Goal: Task Accomplishment & Management: Complete application form

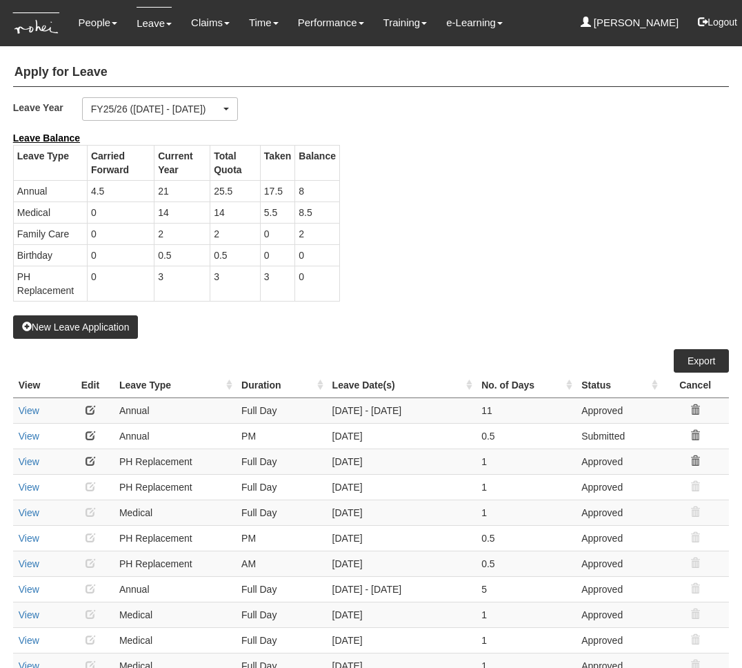
select select "50"
click at [493, 285] on div "Leave Balance Leave Type Carried Forward Current Year Total Quota Taken Balance…" at bounding box center [361, 223] width 716 height 184
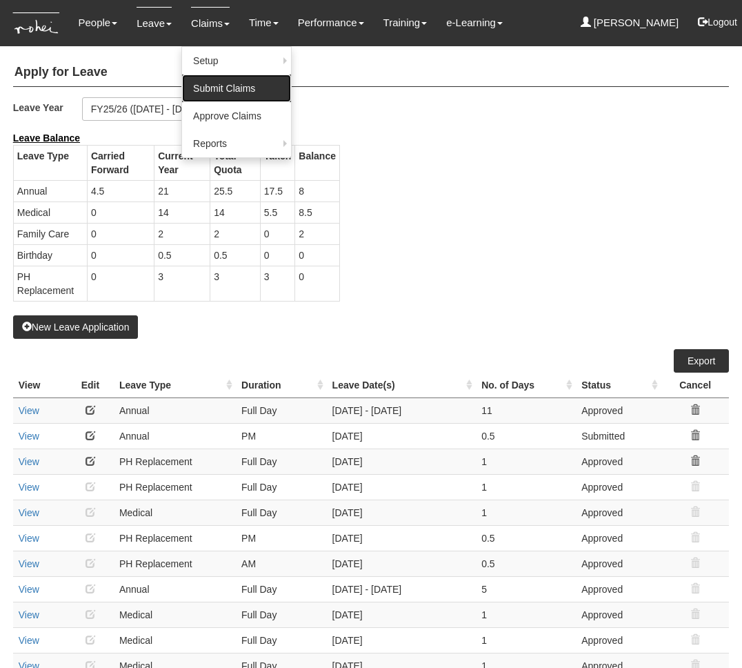
click at [212, 88] on link "Submit Claims" at bounding box center [236, 89] width 109 height 28
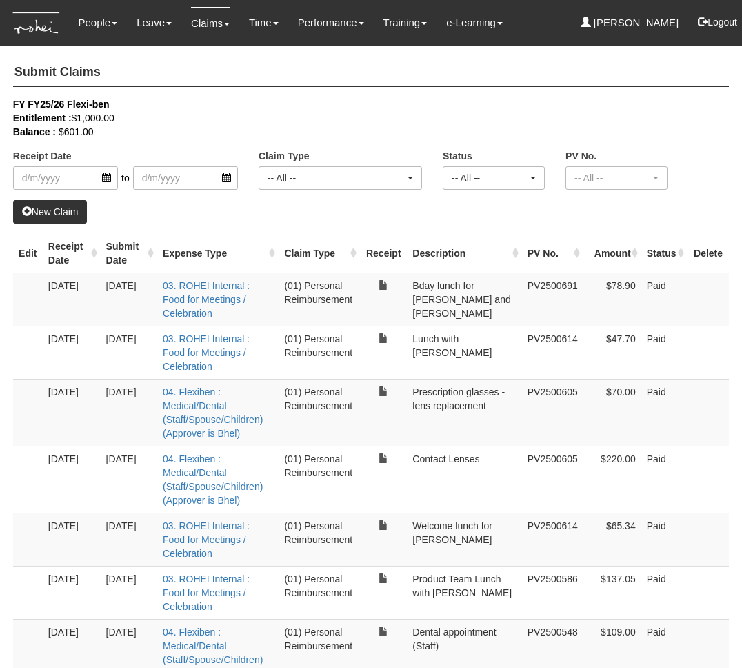
select select "50"
click at [68, 208] on link "New Claim" at bounding box center [50, 211] width 75 height 23
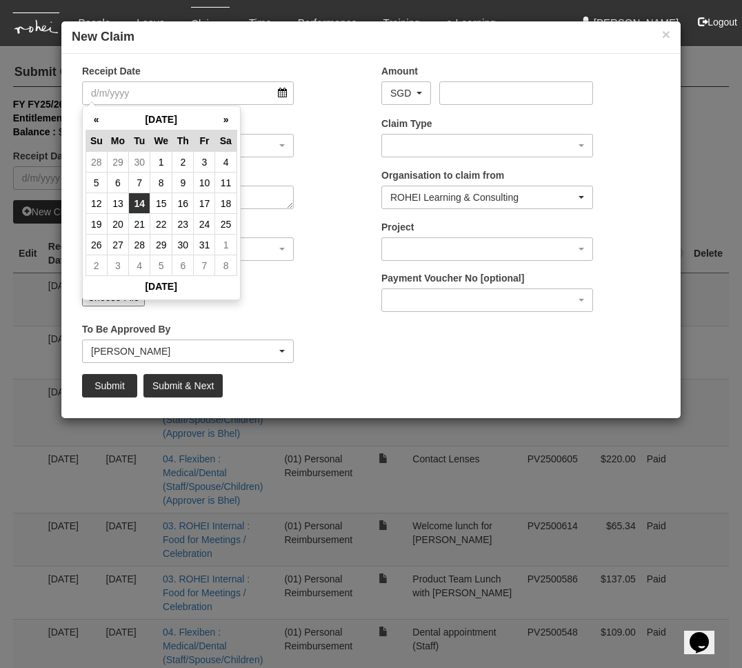
click at [143, 201] on td "14" at bounding box center [139, 203] width 21 height 21
type input "[DATE]"
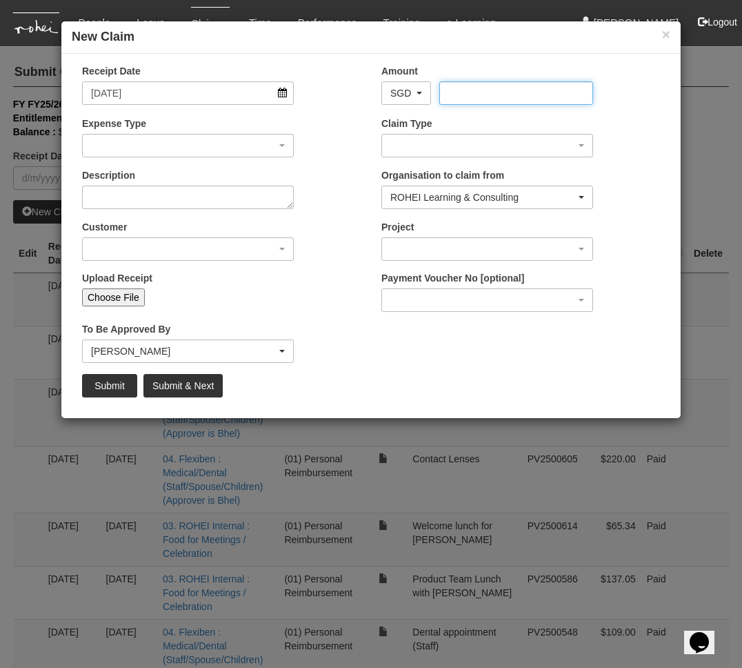
click at [496, 95] on input "Amount" at bounding box center [515, 92] width 153 height 23
type input "23.86"
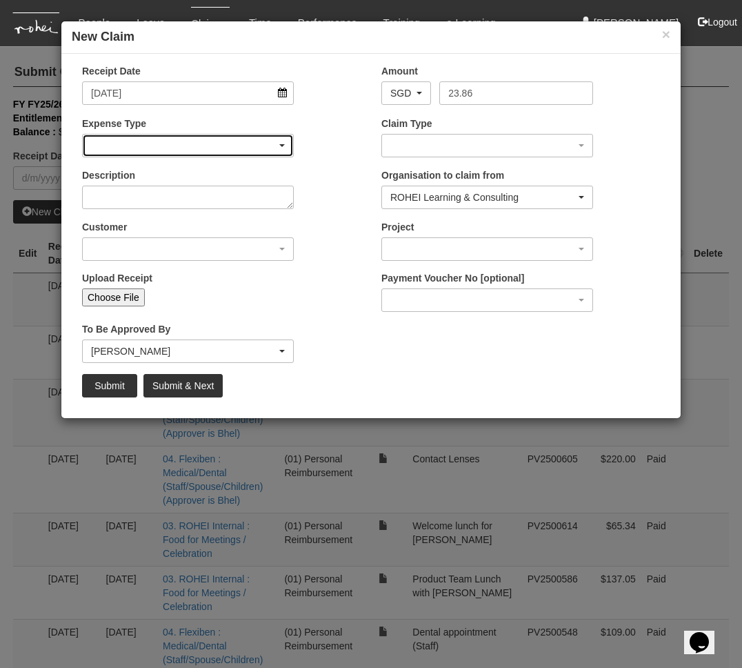
click at [210, 148] on div "button" at bounding box center [188, 146] width 210 height 22
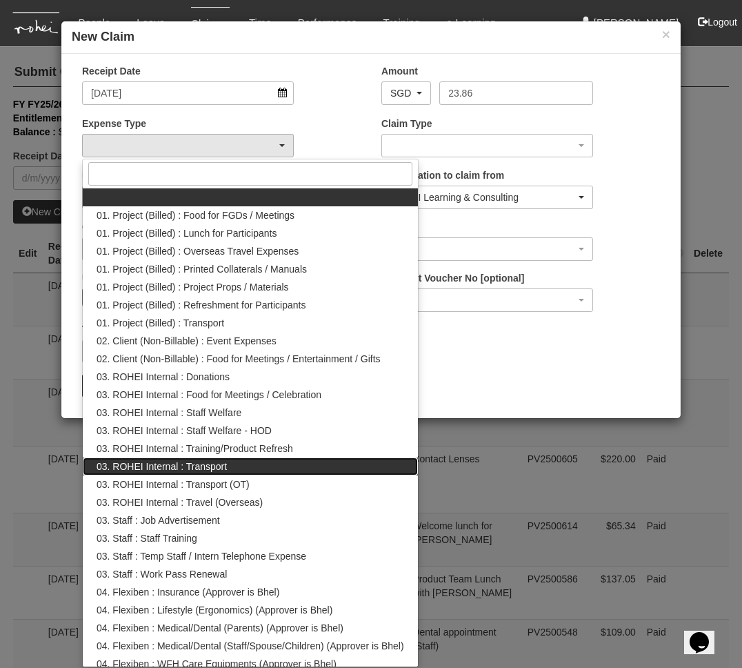
click at [199, 469] on span "03. ROHEI Internal : Transport" at bounding box center [162, 466] width 130 height 14
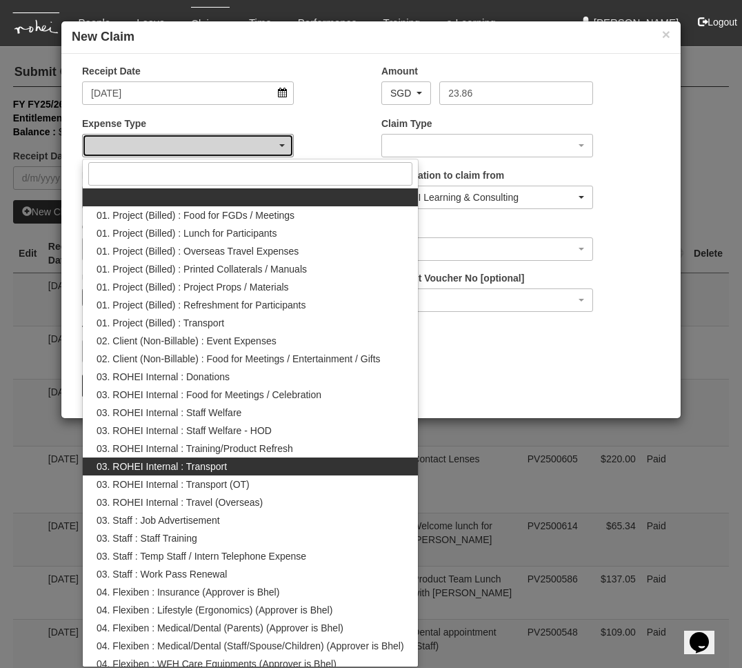
select select "140"
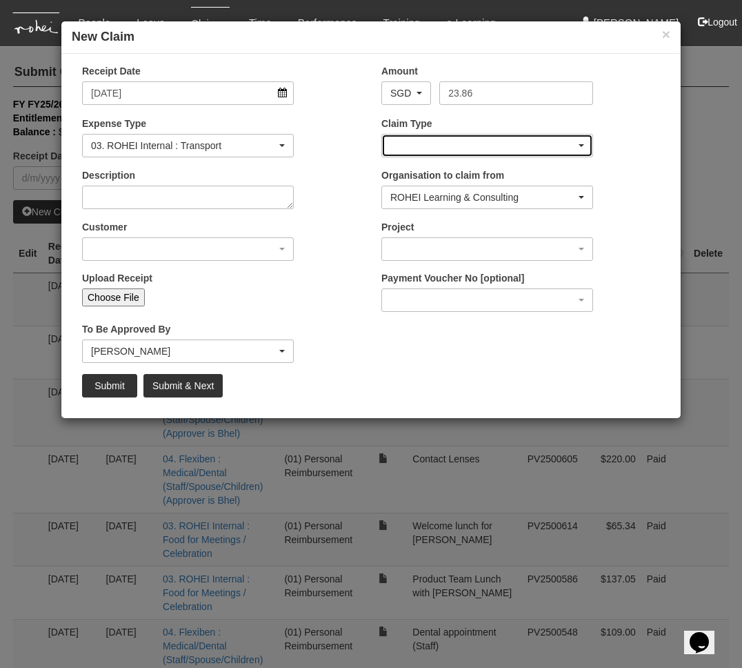
click at [429, 141] on div "button" at bounding box center [487, 146] width 210 height 22
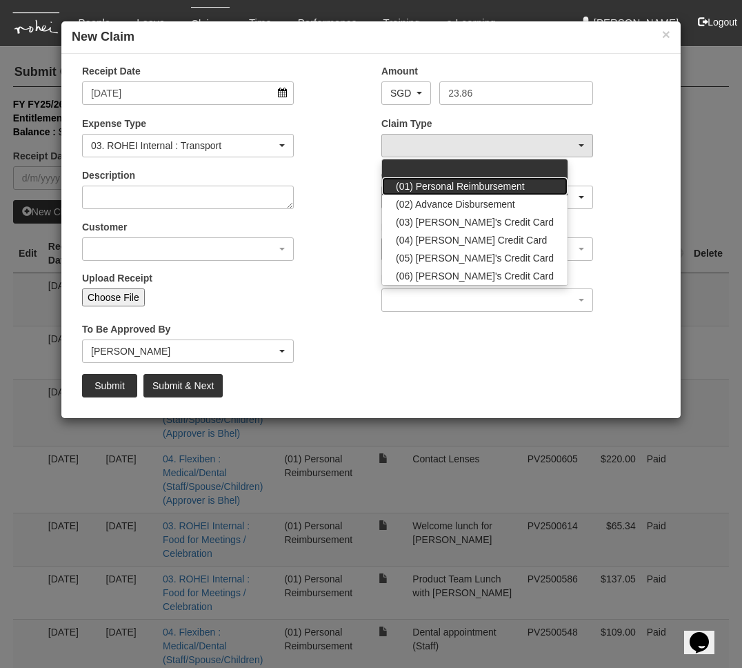
click at [428, 192] on link "(01) Personal Reimbursement" at bounding box center [475, 186] width 186 height 18
select select "14"
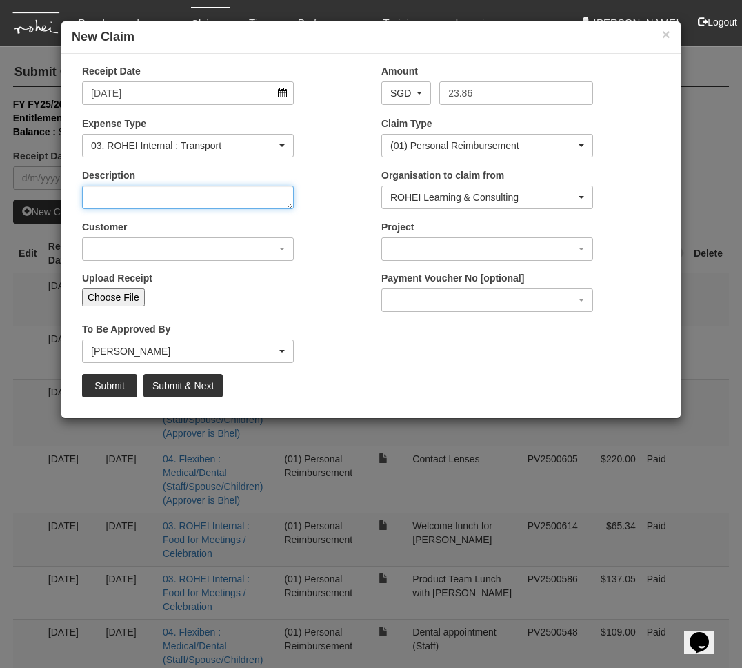
click at [139, 197] on textarea "Description" at bounding box center [188, 197] width 212 height 23
type textarea "Home to NTU - [PERSON_NAME] observing NTU programme"
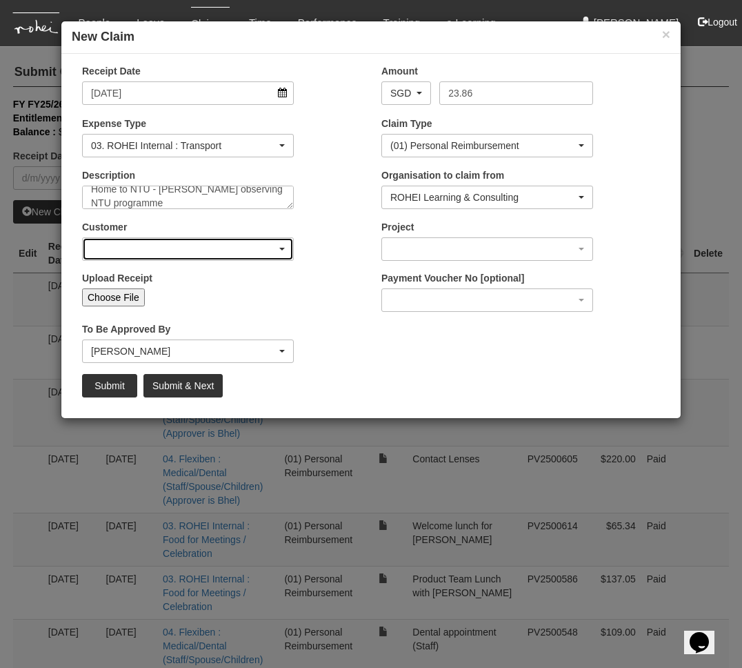
click at [240, 254] on div "button" at bounding box center [188, 249] width 210 height 22
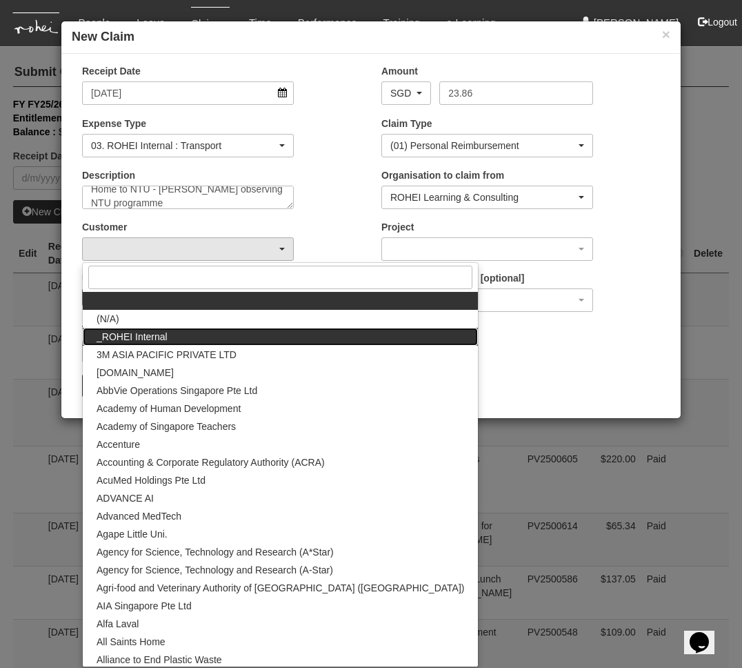
click at [227, 333] on link "_ROHEI Internal" at bounding box center [280, 337] width 395 height 18
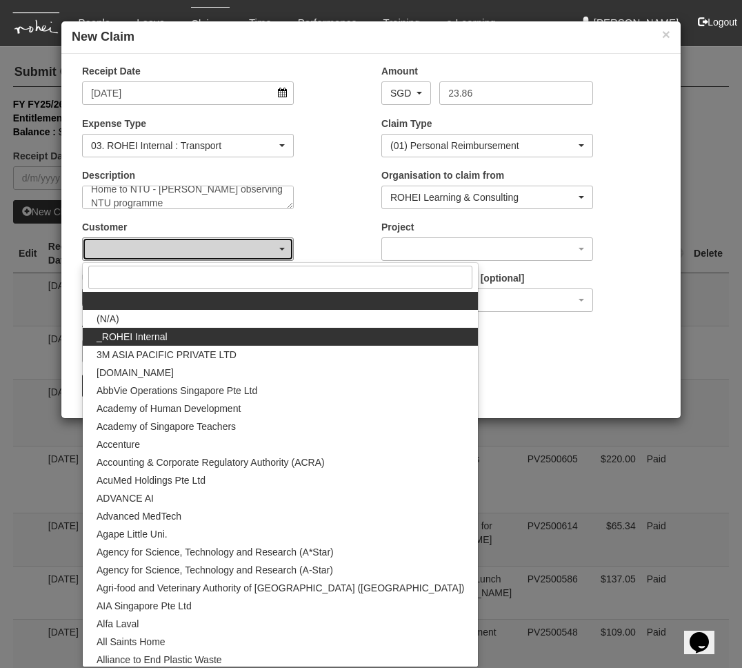
select select "397"
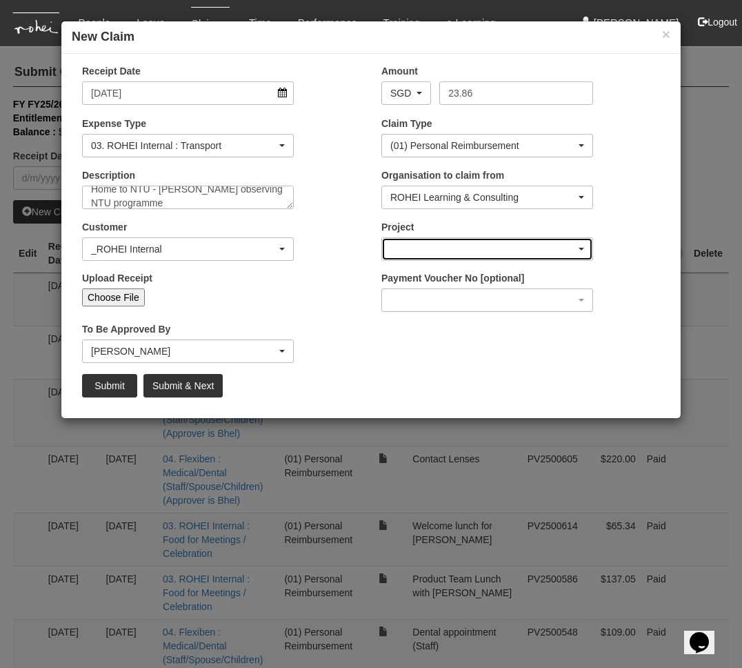
click at [429, 255] on div "button" at bounding box center [487, 249] width 210 height 22
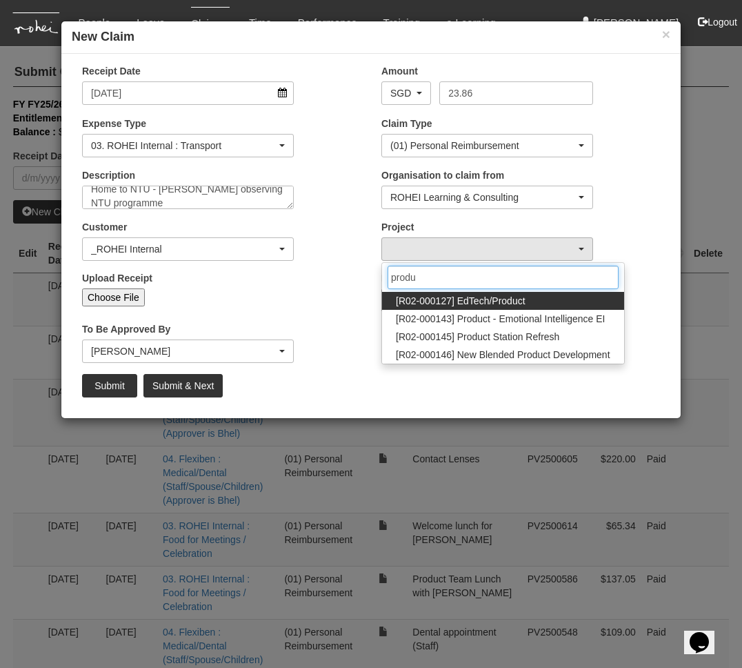
type input "produ"
click at [519, 298] on span "[R02-000127] EdTech/Product" at bounding box center [461, 301] width 130 height 14
select select "1534"
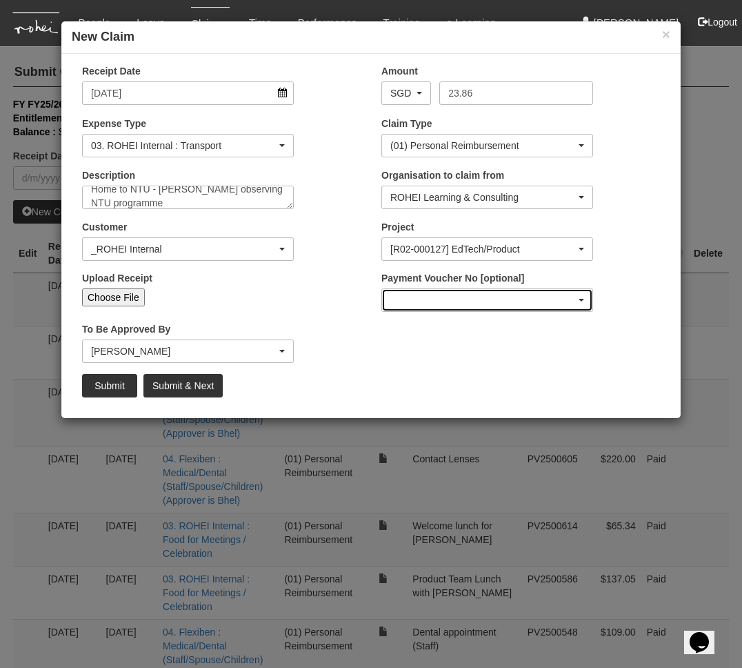
click at [397, 302] on div "button" at bounding box center [487, 300] width 210 height 22
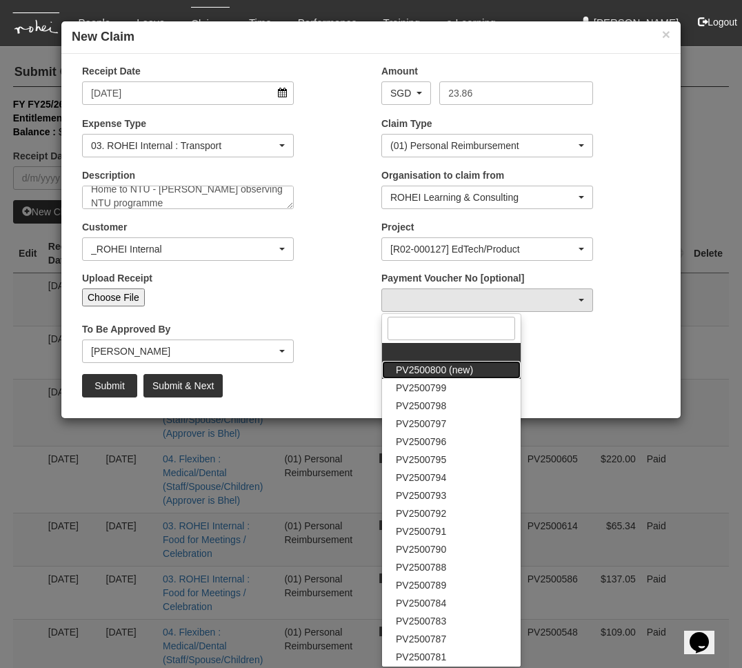
click at [415, 367] on span "PV2500800 (new)" at bounding box center [434, 370] width 77 height 14
select select "PV2500800 (new)"
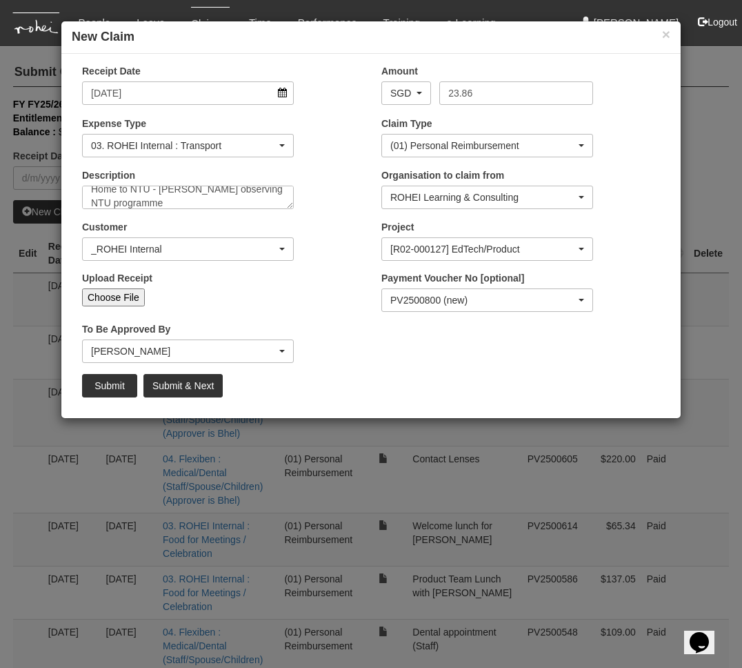
click at [123, 293] on input "Choose File" at bounding box center [113, 297] width 63 height 18
type input "C:\fakepath\20251014 Home to NTU to observe programme.jpg"
type input "Choose Another File"
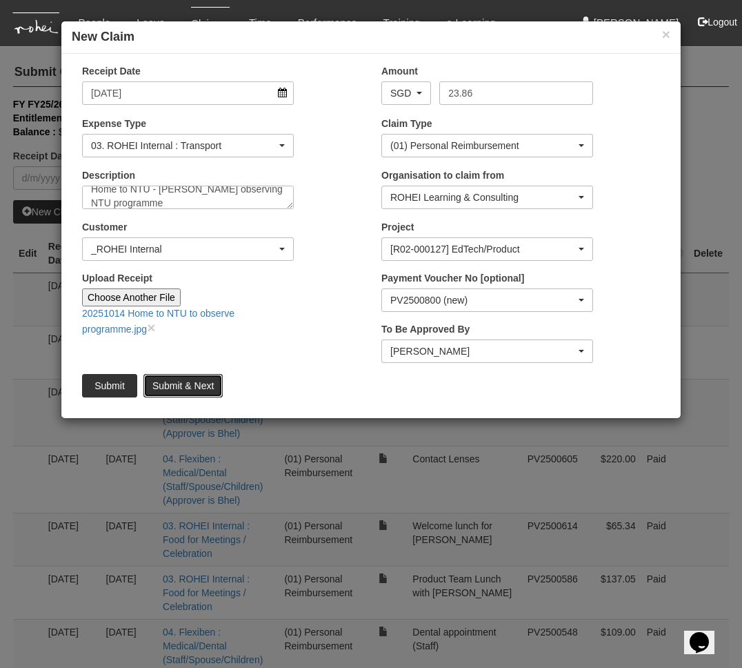
click at [201, 384] on input "Submit & Next" at bounding box center [182, 385] width 79 height 23
type input "Choose File"
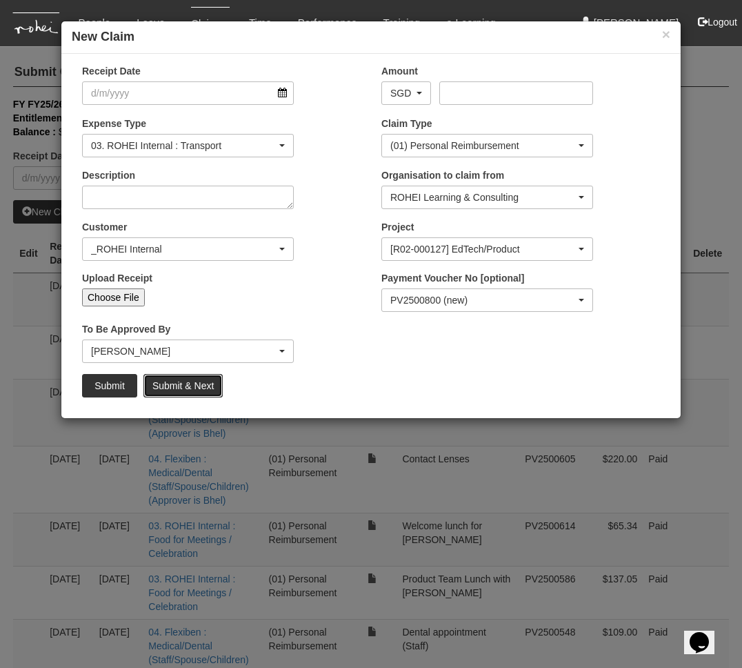
scroll to position [0, 0]
select select "50"
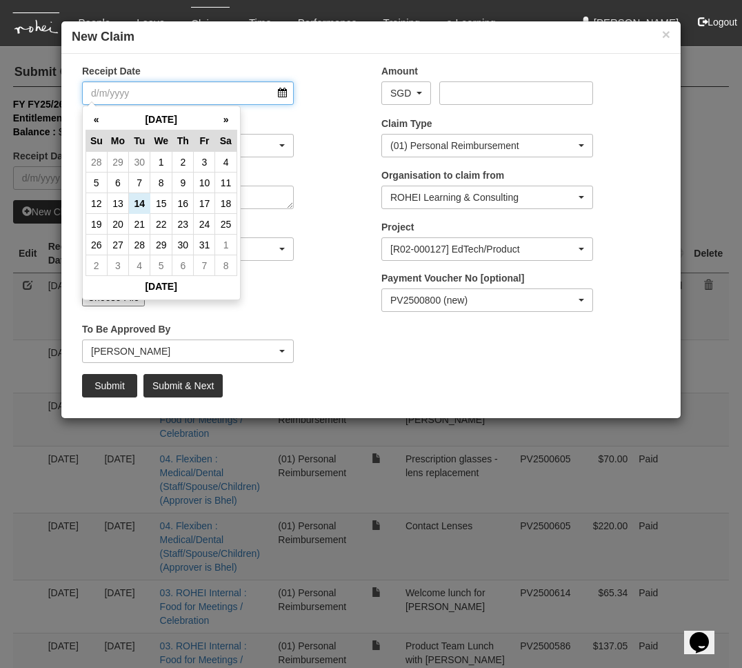
click at [283, 88] on input "Receipt Date" at bounding box center [188, 92] width 212 height 23
click at [145, 202] on td "14" at bounding box center [139, 203] width 21 height 21
type input "[DATE]"
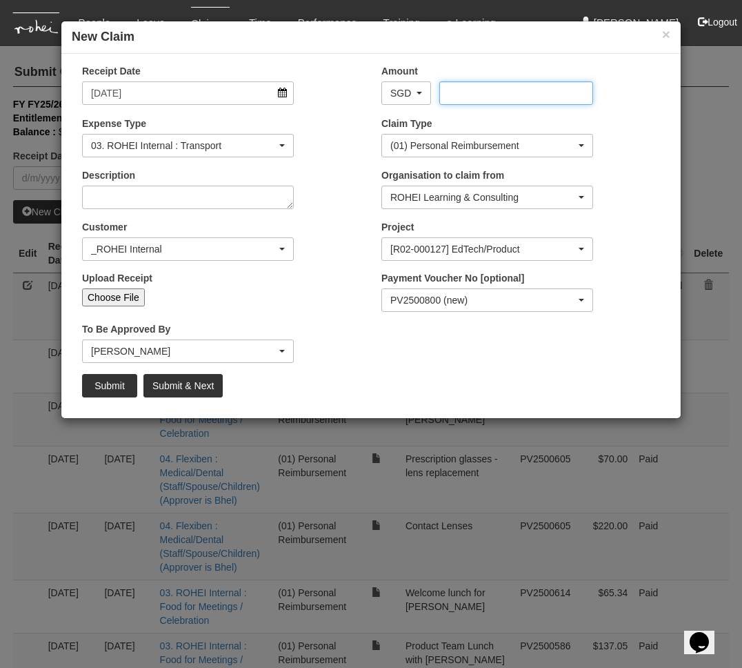
click at [499, 90] on input "Amount" at bounding box center [515, 92] width 153 height 23
type input "23.80"
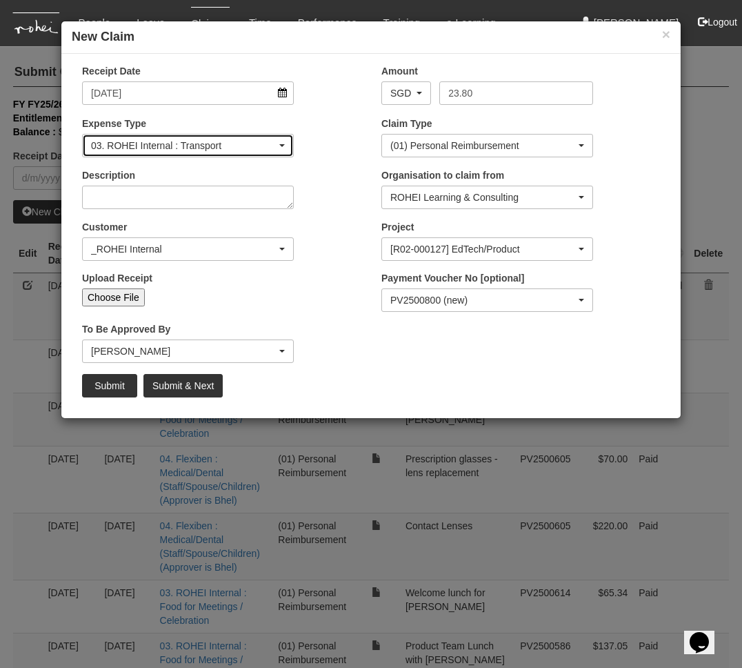
click at [262, 139] on div "03. ROHEI Internal : Transport" at bounding box center [184, 146] width 186 height 14
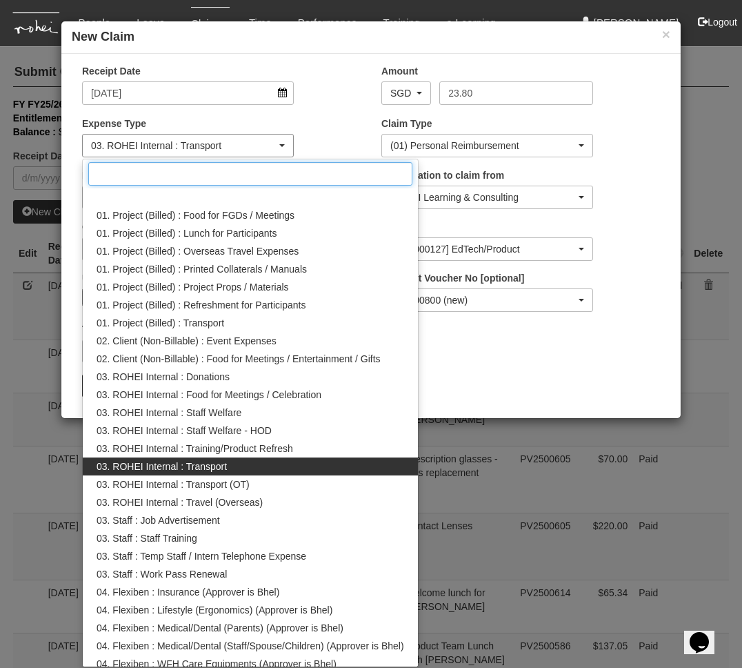
scroll to position [38, 0]
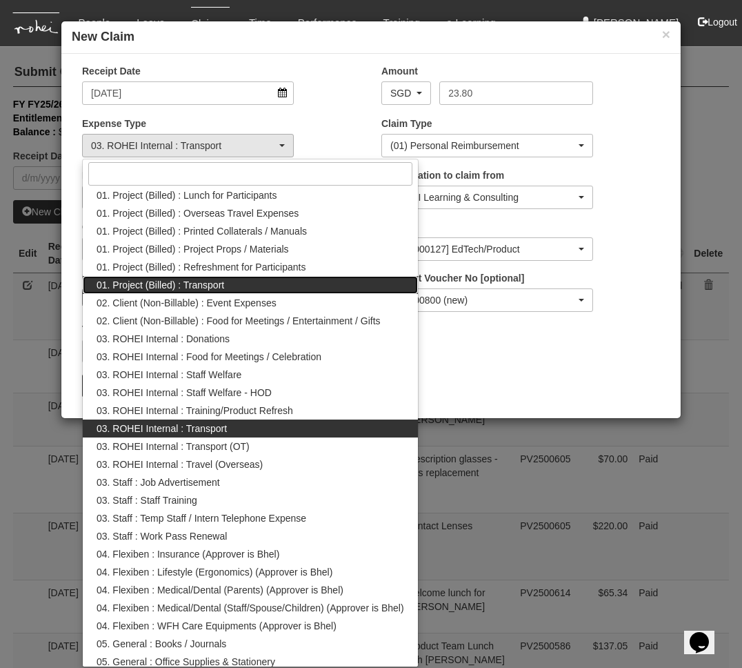
click at [224, 280] on span "01. Project (Billed) : Transport" at bounding box center [161, 285] width 128 height 14
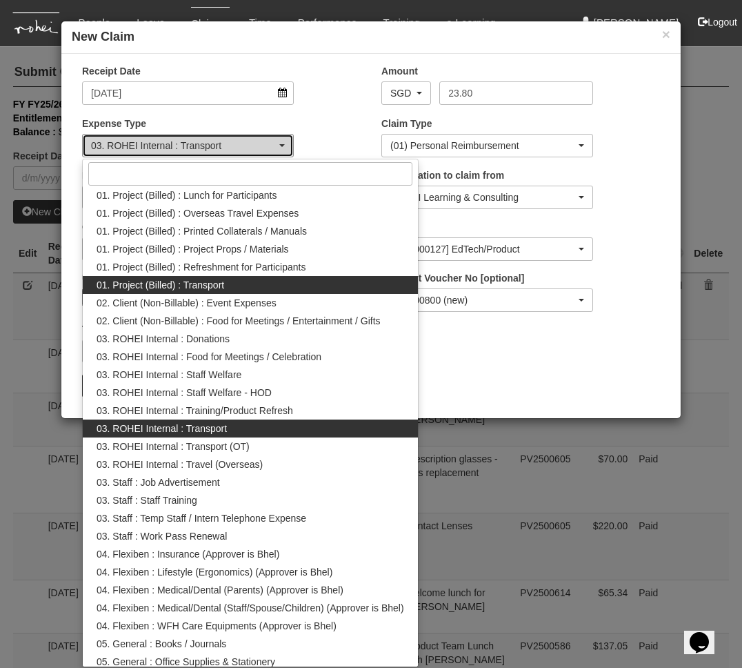
select select "135"
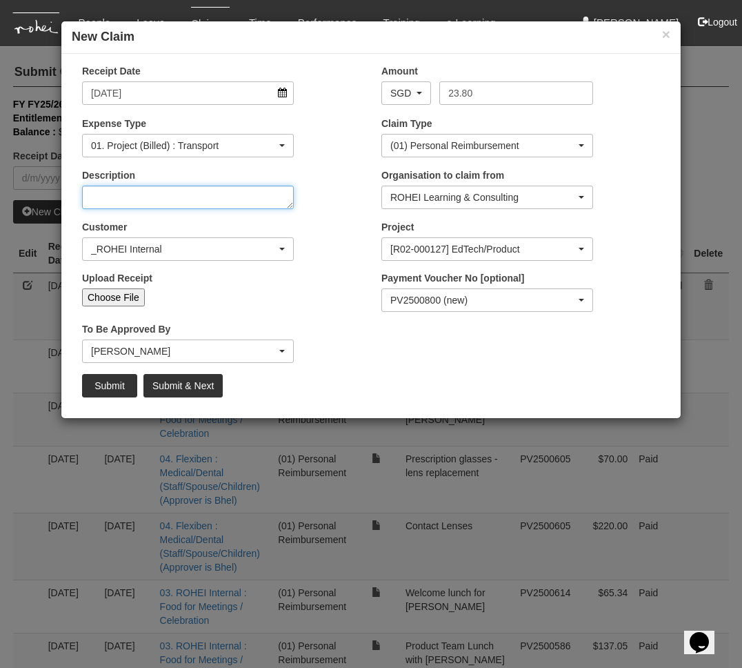
click at [177, 199] on textarea "Description" at bounding box center [188, 197] width 212 height 23
type textarea "Home to NTU - FA"
click at [335, 220] on div "Customer (N/A) _ROHEI Internal 3M ASIA PACIFIC PRIVATE LTD [DOMAIN_NAME] AbbVie…" at bounding box center [221, 245] width 299 height 51
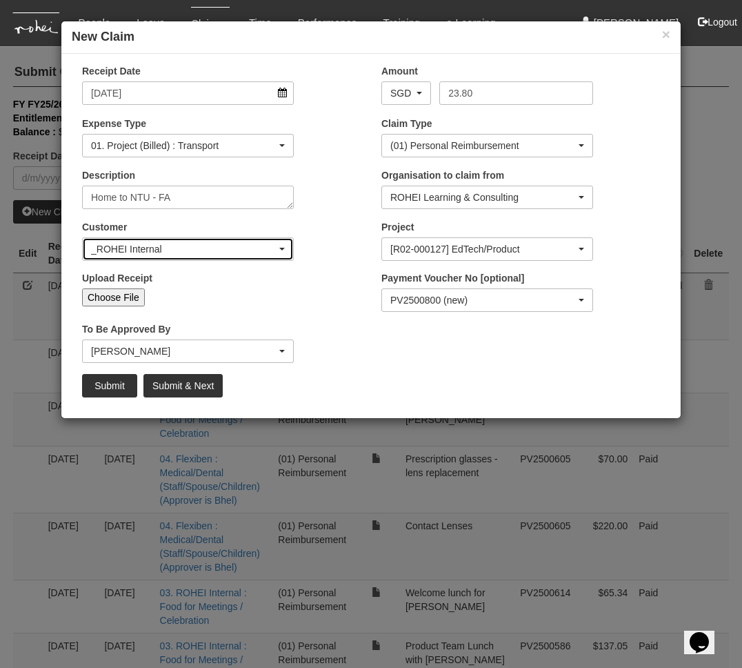
click at [223, 245] on div "_ROHEI Internal" at bounding box center [184, 249] width 186 height 14
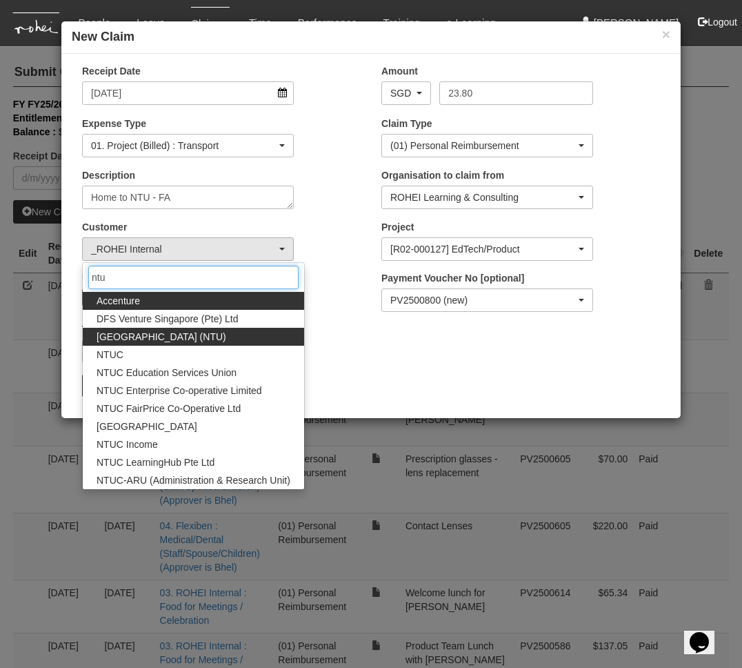
type input "ntu"
click at [226, 337] on span "[GEOGRAPHIC_DATA] (NTU)" at bounding box center [162, 337] width 130 height 14
select select "59"
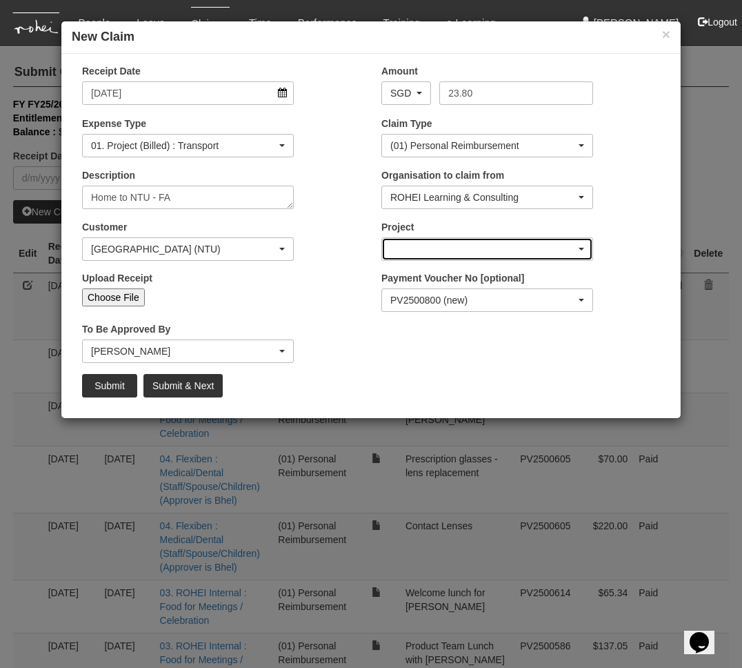
click at [433, 251] on div "button" at bounding box center [487, 249] width 210 height 22
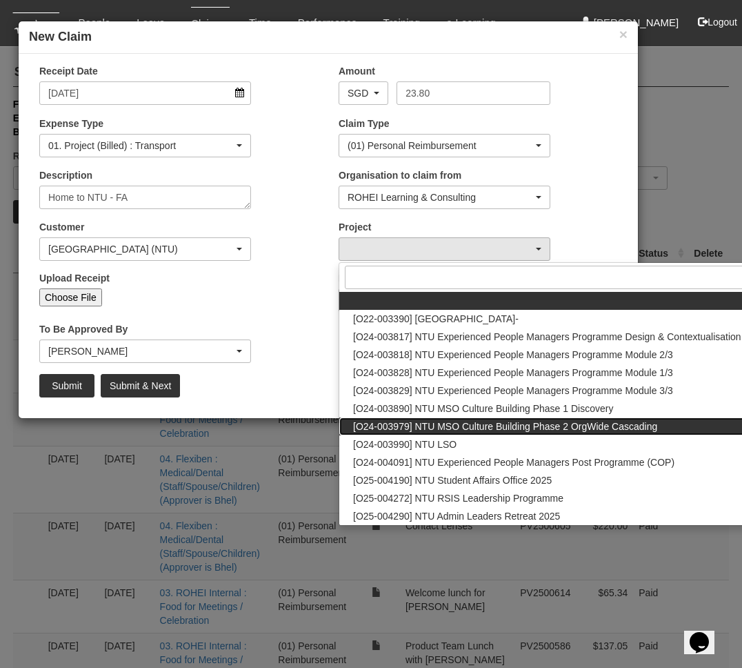
click at [551, 426] on span "[O24-003979] NTU MSO Culture Building Phase 2 OrgWide Cascading" at bounding box center [505, 426] width 304 height 14
select select "2613"
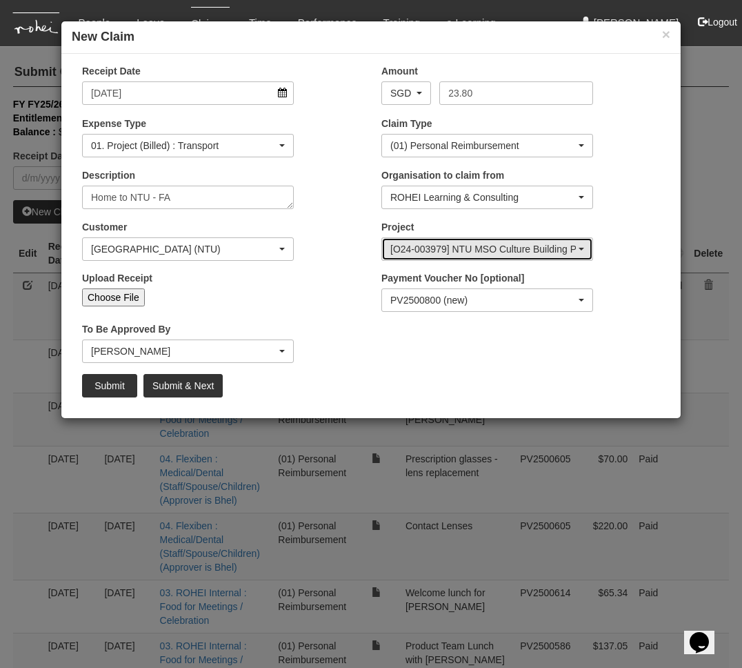
scroll to position [0, 0]
click at [118, 300] on input "Choose File" at bounding box center [113, 297] width 63 height 18
type input "C:\fakepath\20251014 Home to NTU.jpg"
type input "Choose Another File"
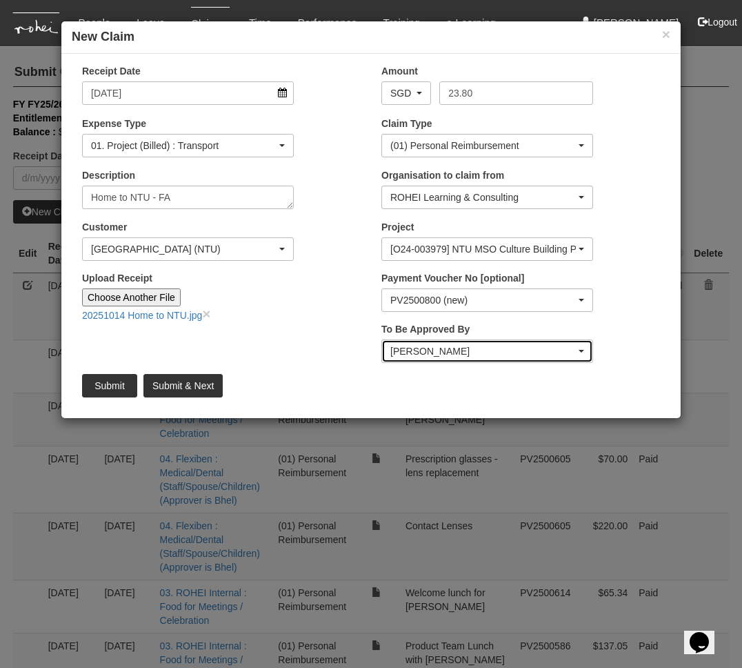
click at [448, 344] on div "[PERSON_NAME]" at bounding box center [483, 351] width 186 height 14
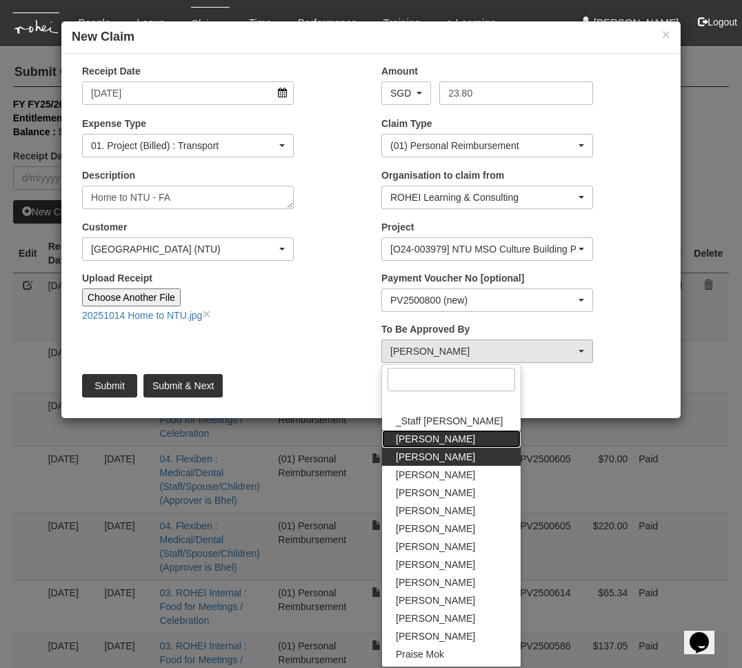
click at [437, 437] on link "[PERSON_NAME]" at bounding box center [451, 439] width 139 height 18
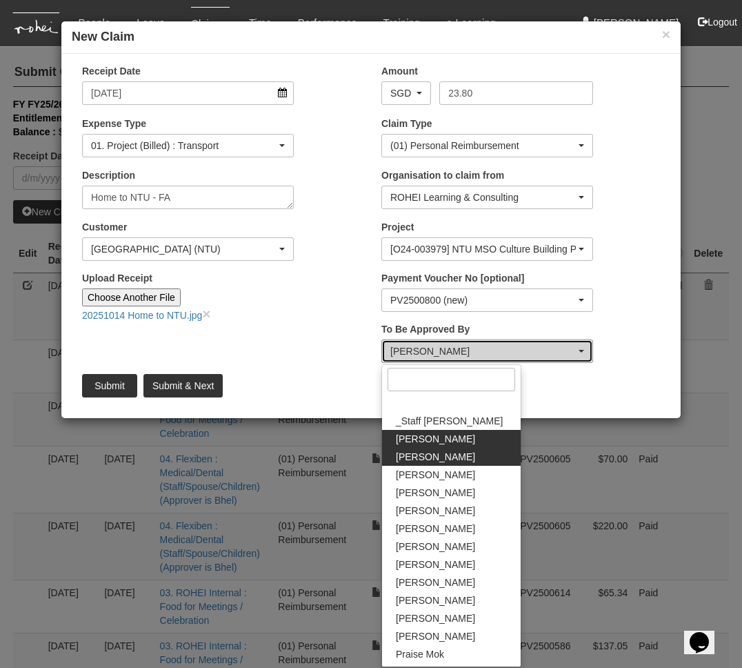
select select "bab5243c-beed-41fc-b362-49a7e6e66dc1"
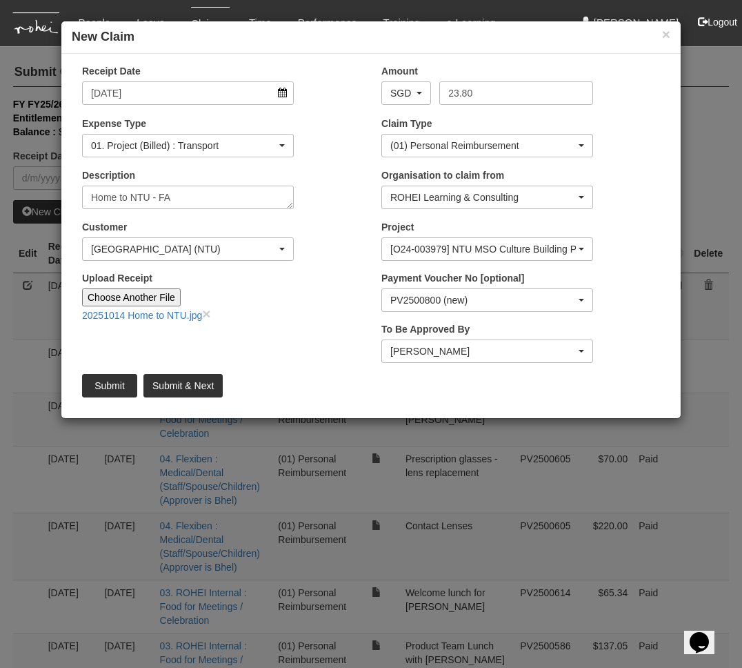
click at [328, 392] on div "Submit Submit & Next" at bounding box center [371, 385] width 599 height 23
click at [191, 390] on input "Submit & Next" at bounding box center [182, 385] width 79 height 23
type input "Choose File"
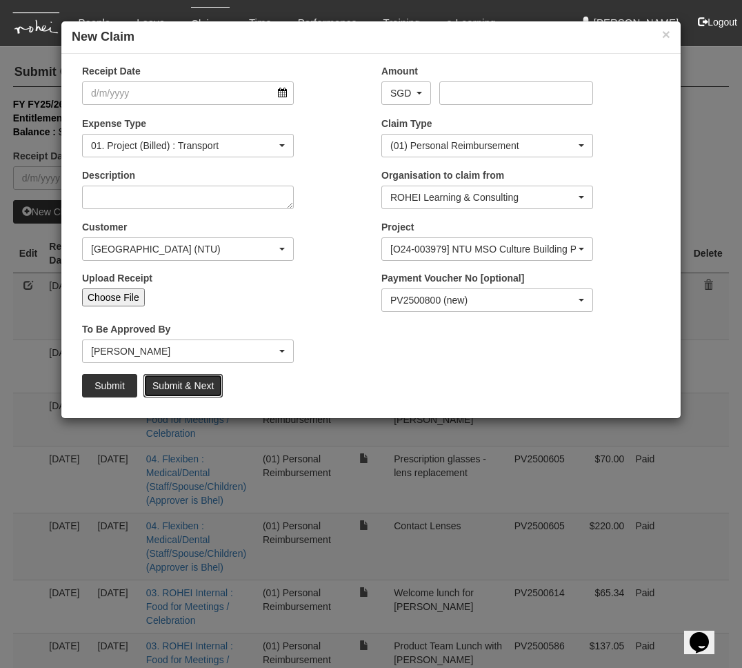
select select "50"
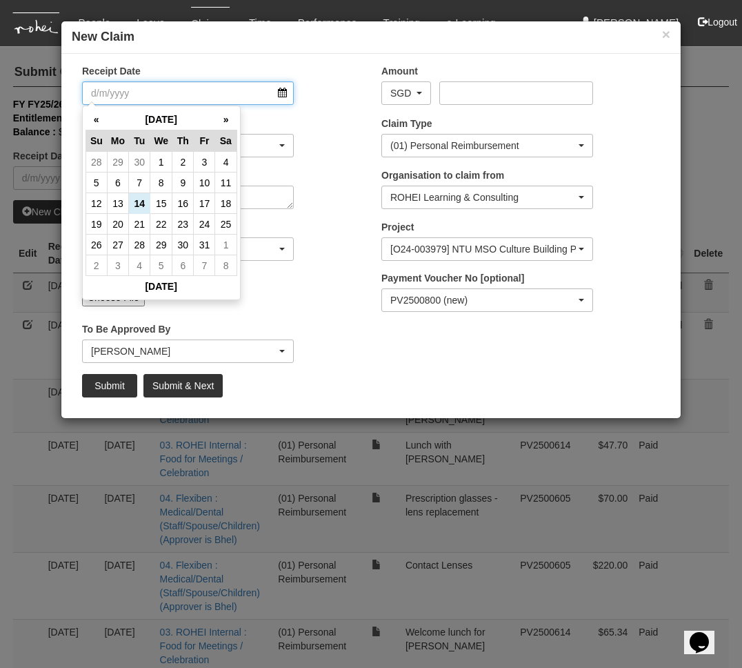
click at [286, 94] on input "Receipt Date" at bounding box center [188, 92] width 212 height 23
click at [121, 202] on td "13" at bounding box center [117, 203] width 21 height 21
type input "[DATE]"
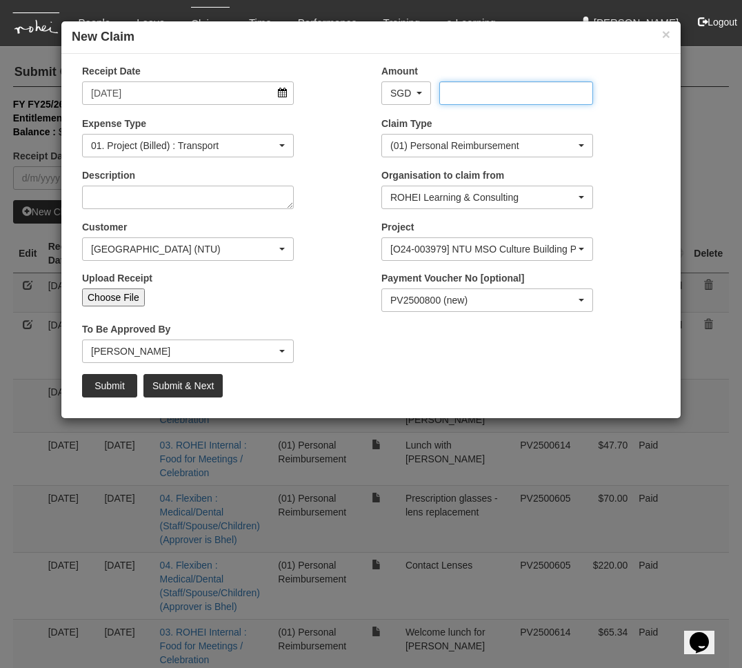
click at [486, 97] on input "Amount" at bounding box center [515, 92] width 153 height 23
type input "43.40"
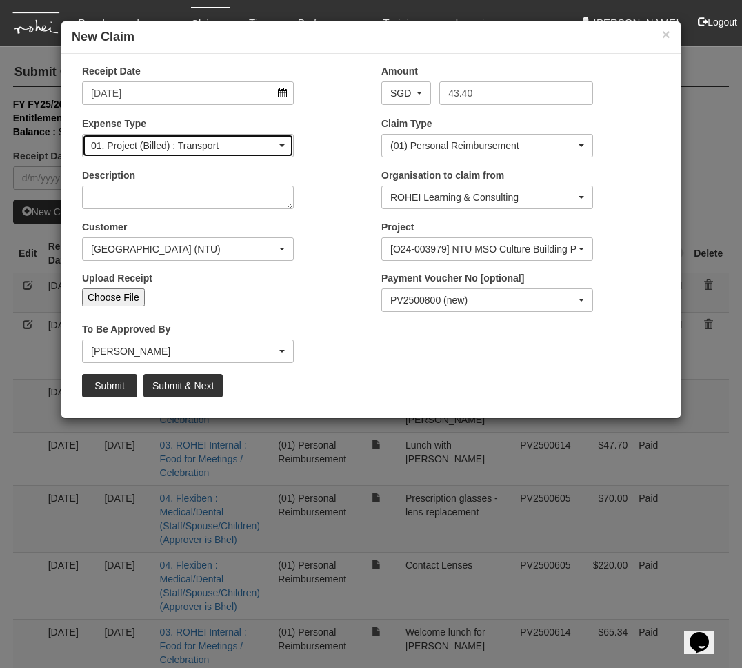
click at [233, 148] on div "01. Project (Billed) : Transport" at bounding box center [184, 146] width 186 height 14
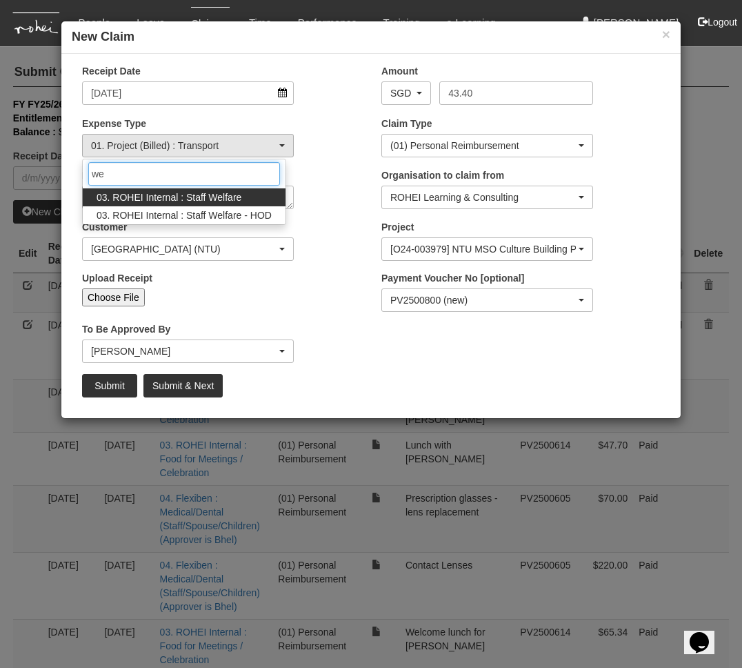
type input "we"
click at [248, 199] on link "03. ROHEI Internal : Staff Welfare" at bounding box center [184, 197] width 203 height 18
select select "210"
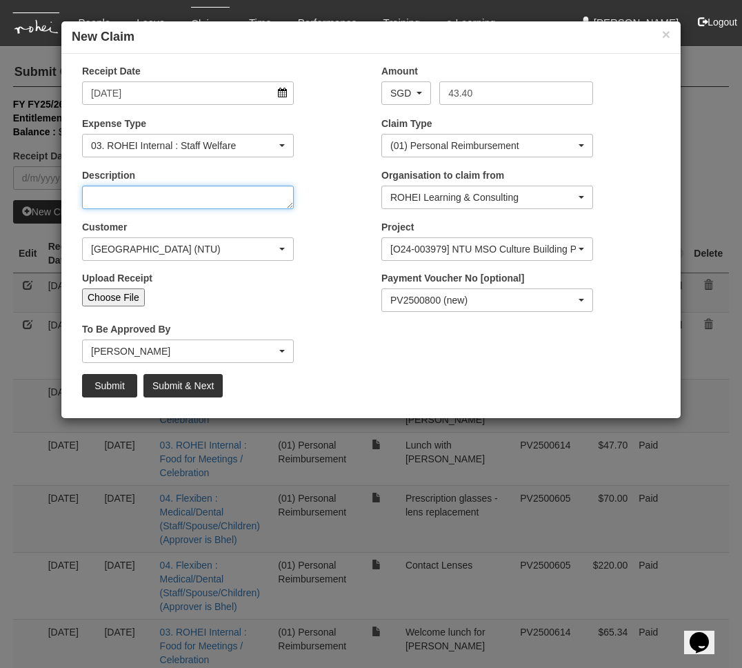
click at [177, 197] on textarea "Description" at bounding box center [188, 197] width 212 height 23
type textarea "Staff Comm - Games Prizes"
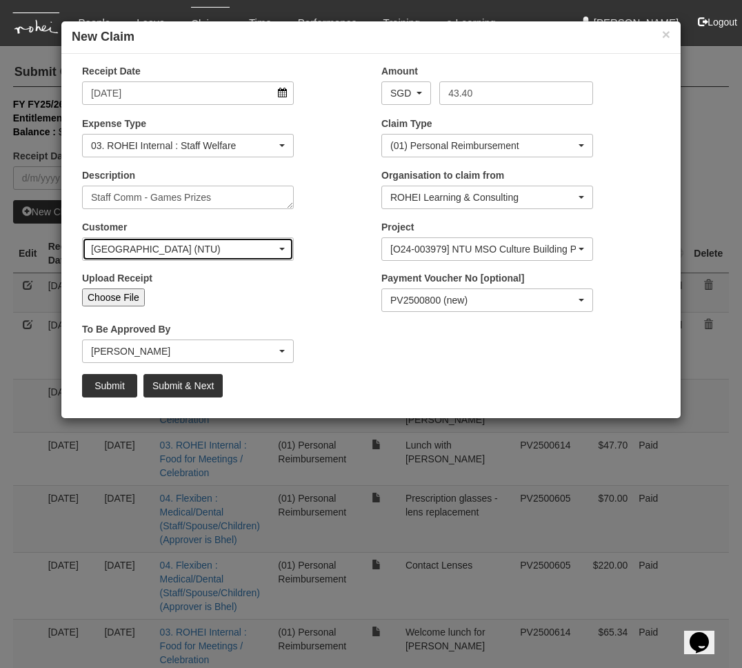
click at [263, 248] on div "[GEOGRAPHIC_DATA] (NTU)" at bounding box center [184, 249] width 186 height 14
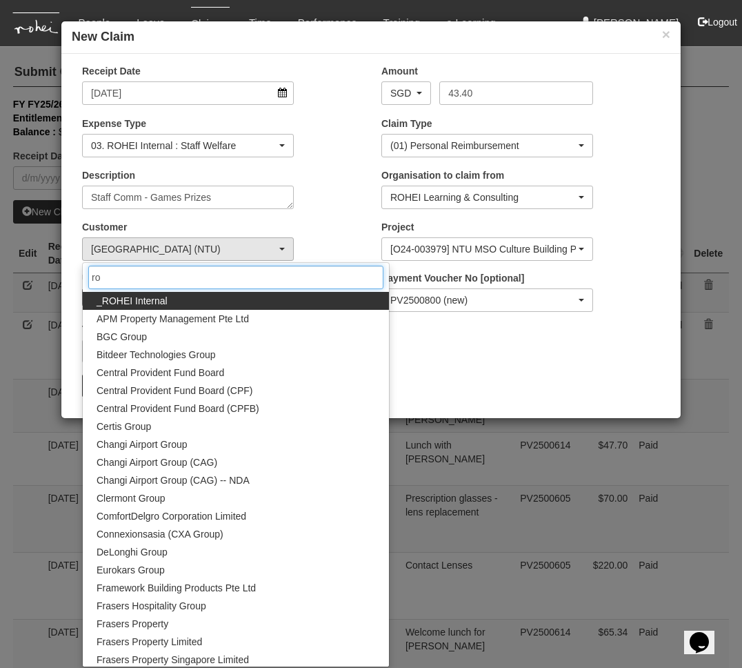
type input "ro"
click at [223, 304] on link "_ROHEI Internal" at bounding box center [236, 301] width 306 height 18
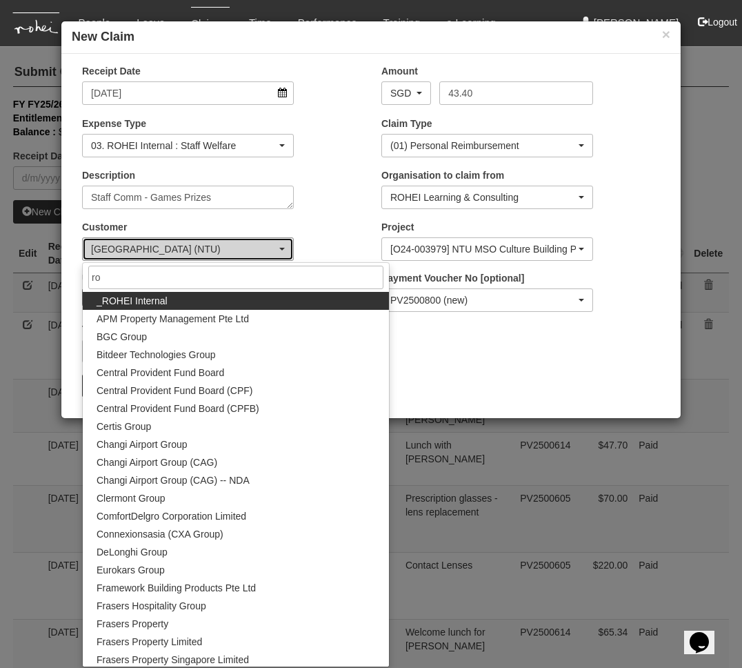
select select "397"
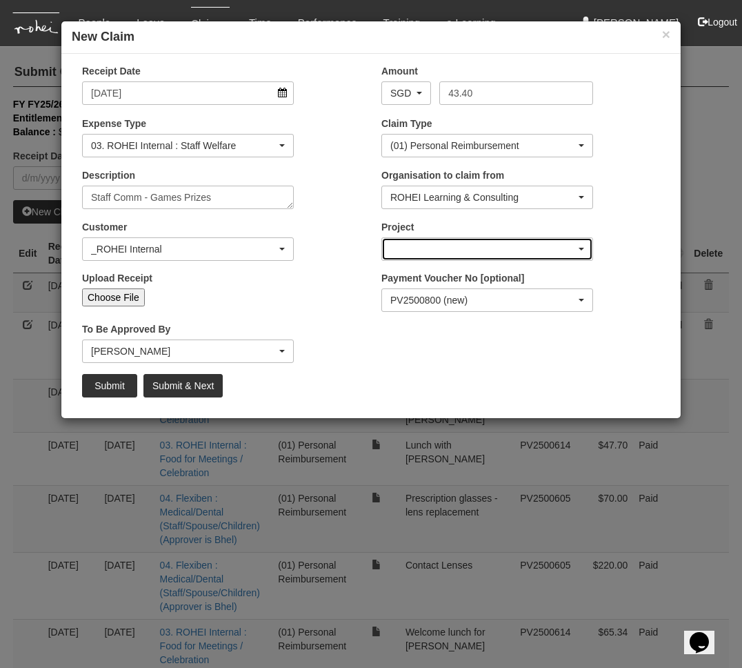
click at [448, 249] on div "button" at bounding box center [487, 249] width 210 height 22
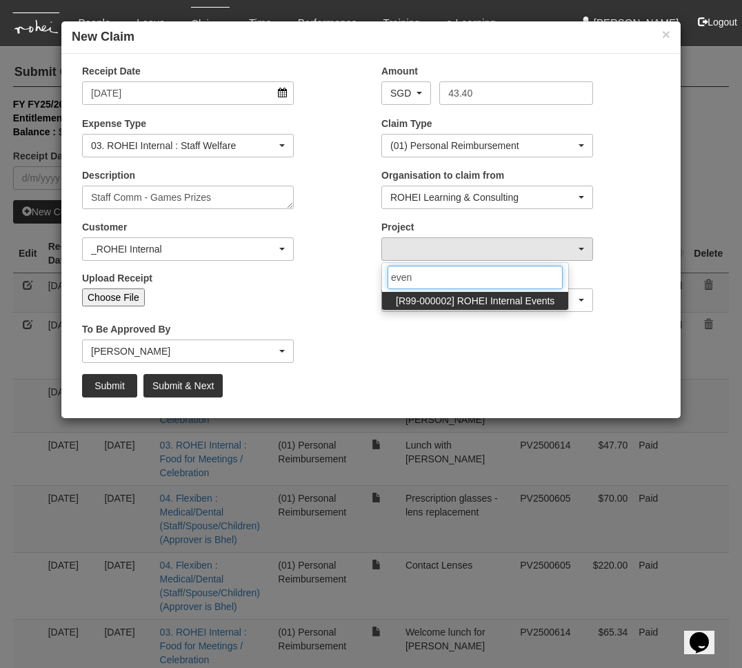
type input "even"
click at [497, 301] on span "[R99-000002] ROHEI Internal Events" at bounding box center [475, 301] width 159 height 14
select select "1548"
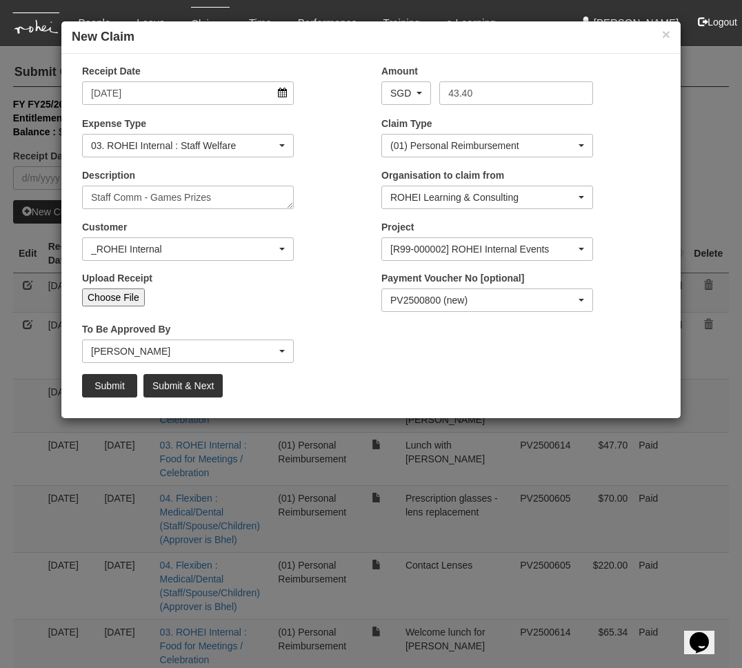
click at [125, 290] on input "Choose File" at bounding box center [113, 297] width 63 height 18
type input "C:\fakepath\20251013 Staff Comm Games Prize.jpg"
type input "Choose Another File"
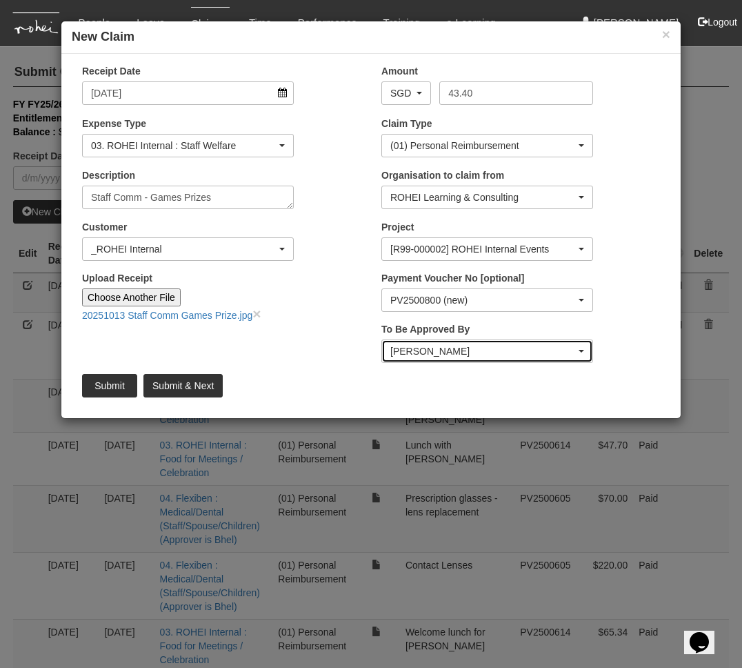
click at [465, 344] on div "[PERSON_NAME]" at bounding box center [483, 351] width 186 height 14
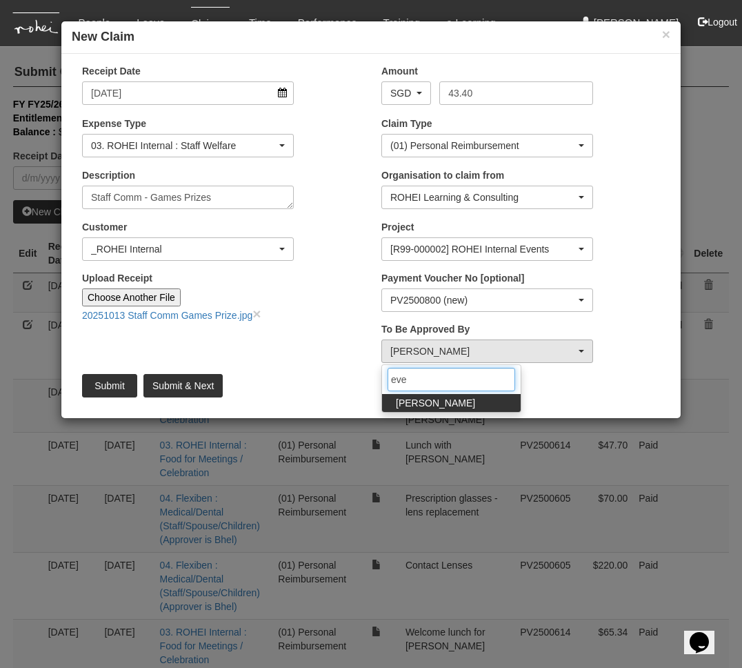
type input "eve"
click at [473, 405] on link "[PERSON_NAME]" at bounding box center [451, 403] width 139 height 18
select select "924f1b2e-1f52-4a5a-a524-af1f71412b99"
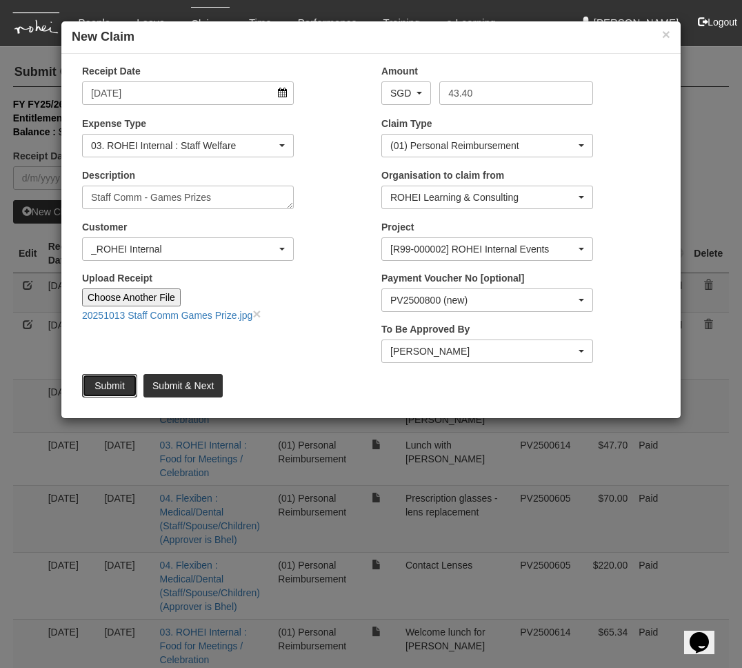
click at [106, 383] on input "Submit" at bounding box center [109, 385] width 55 height 23
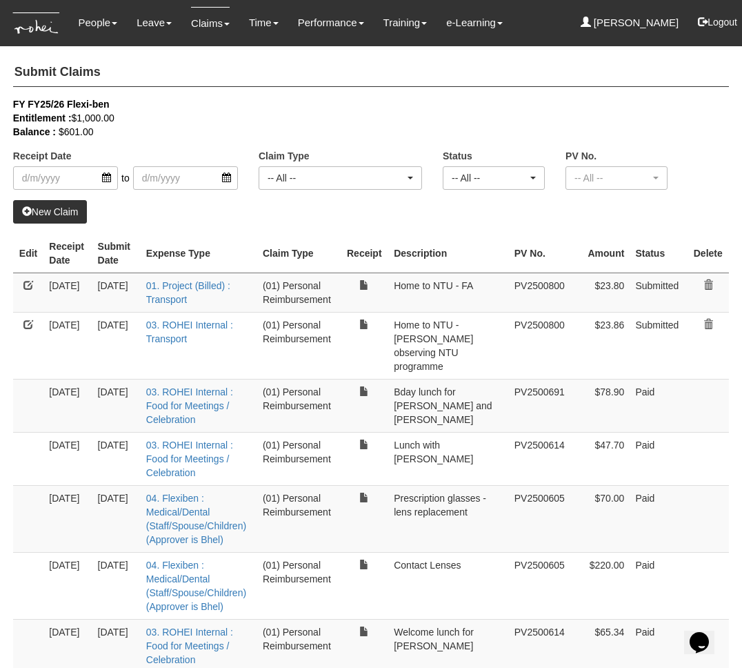
select select "50"
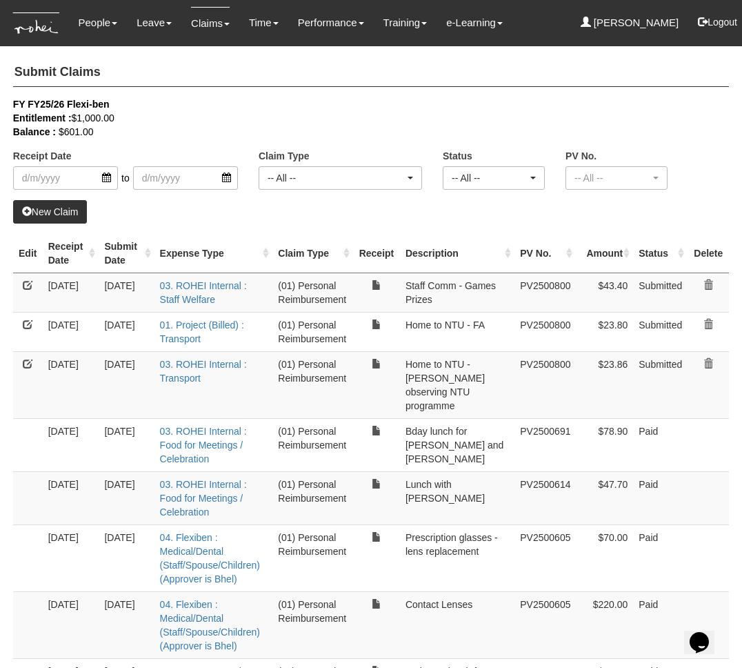
click at [710, 139] on div "Receipt Date to Claim Type -- All -- (01) Personal Reimbursement (02) Advance D…" at bounding box center [371, 148] width 737 height 103
